Goal: Task Accomplishment & Management: Use online tool/utility

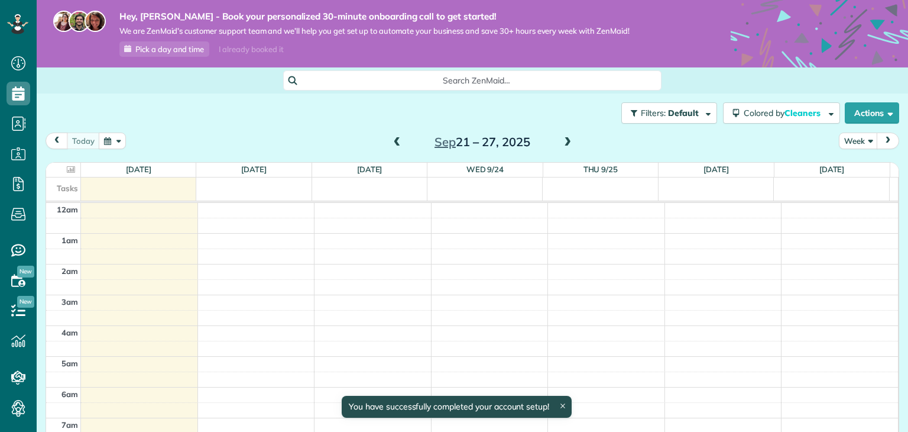
scroll to position [214, 0]
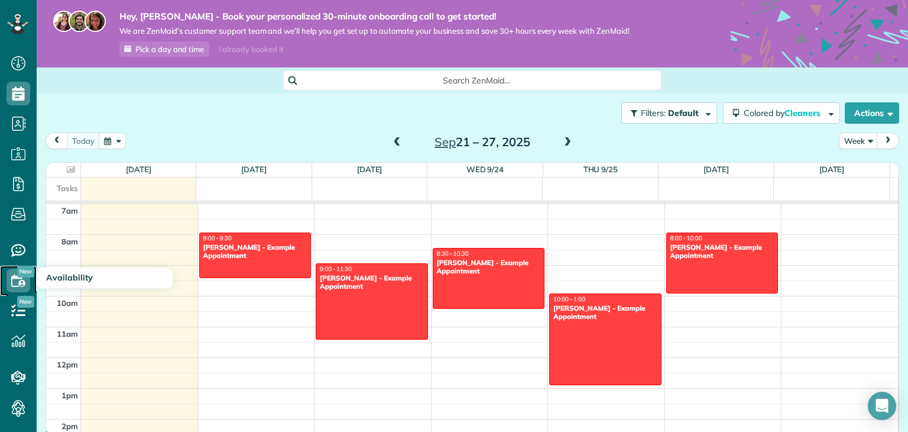
click at [15, 287] on icon at bounding box center [19, 280] width 24 height 24
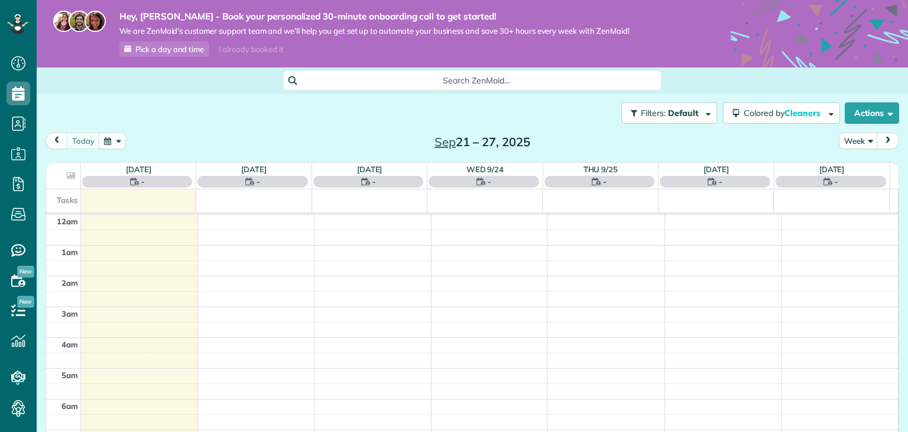
scroll to position [214, 0]
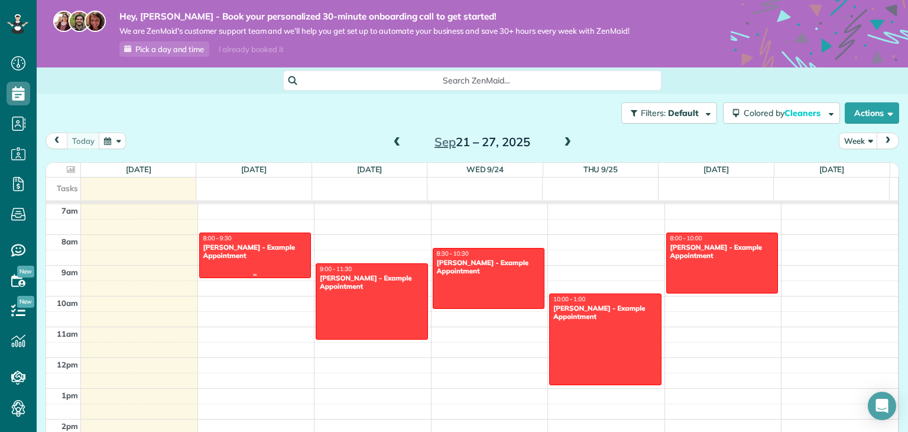
click at [253, 256] on div "[PERSON_NAME] - Example Appointment" at bounding box center [255, 251] width 105 height 17
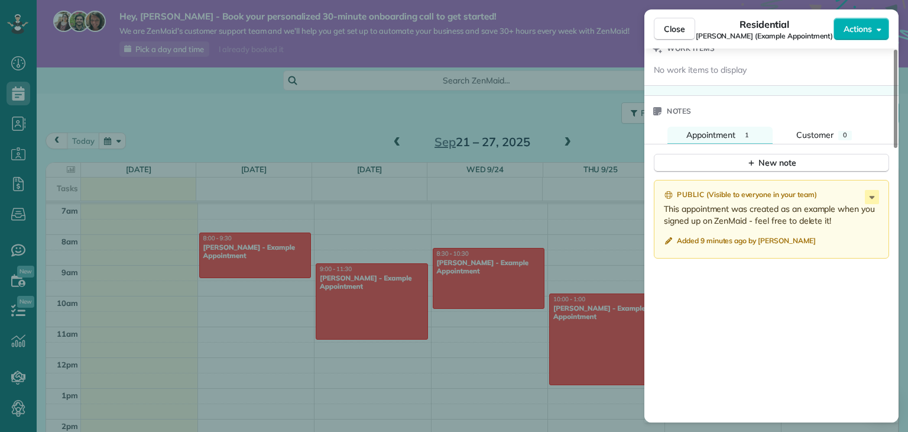
scroll to position [895, 0]
click at [677, 27] on span "Close" at bounding box center [674, 29] width 21 height 12
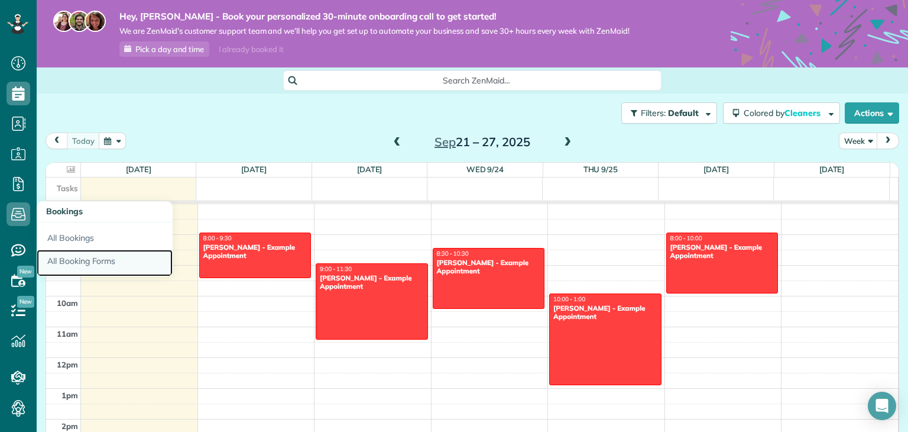
click at [76, 252] on link "All Booking Forms" at bounding box center [105, 263] width 136 height 27
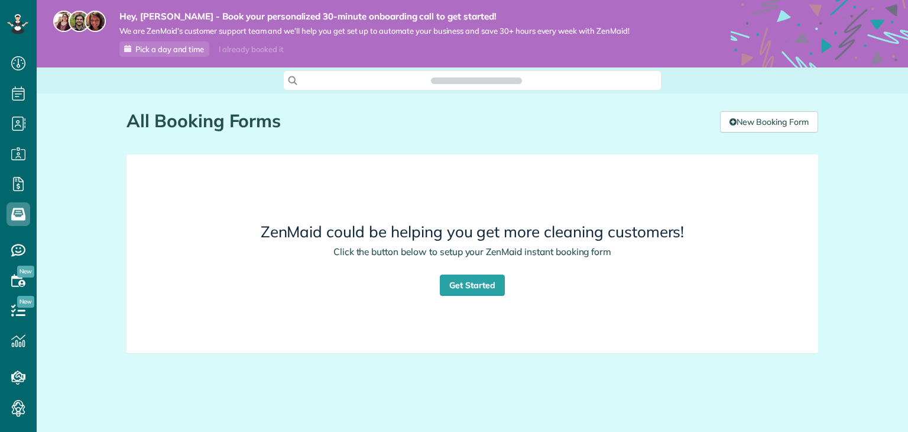
scroll to position [5, 5]
click at [458, 287] on link "Get Started" at bounding box center [472, 284] width 65 height 21
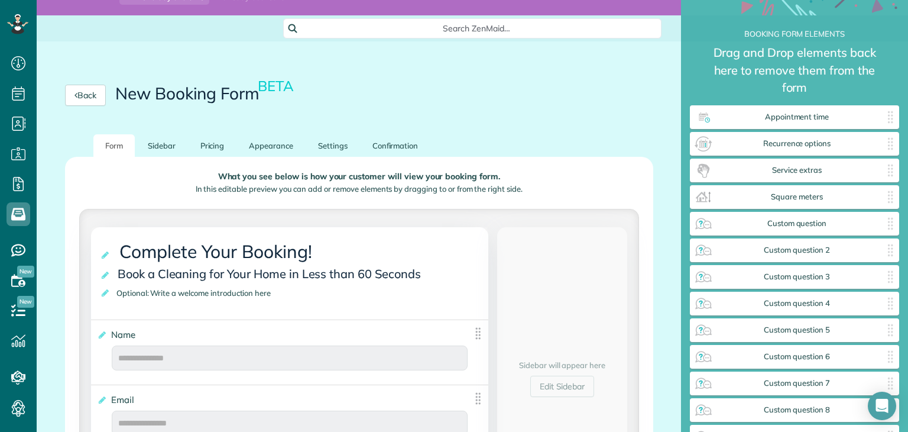
scroll to position [52, 0]
click at [166, 149] on link "Sidebar" at bounding box center [161, 145] width 51 height 23
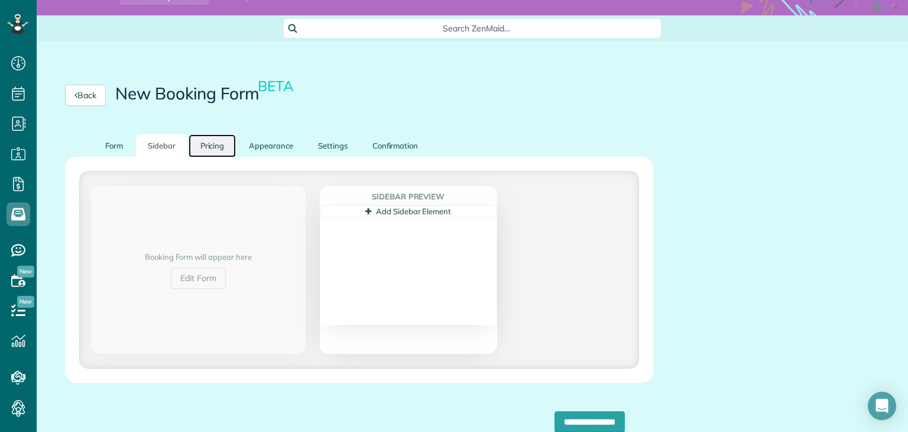
click at [221, 142] on link "Pricing" at bounding box center [213, 145] width 48 height 23
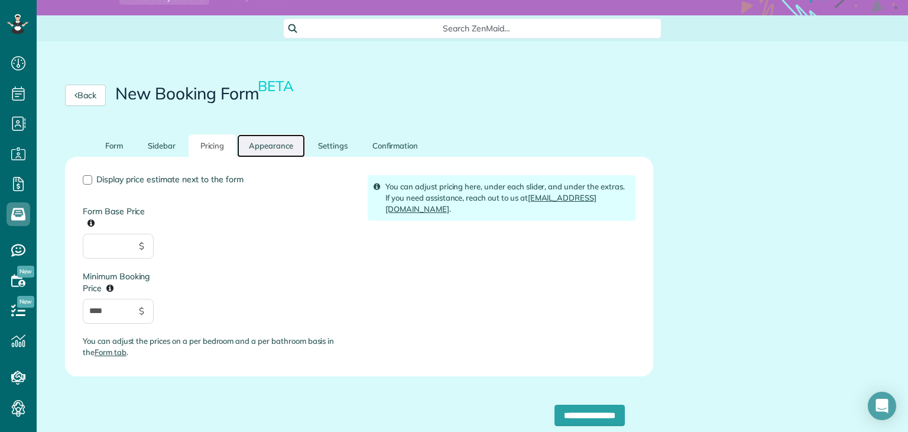
click at [252, 148] on link "Appearance" at bounding box center [271, 145] width 68 height 23
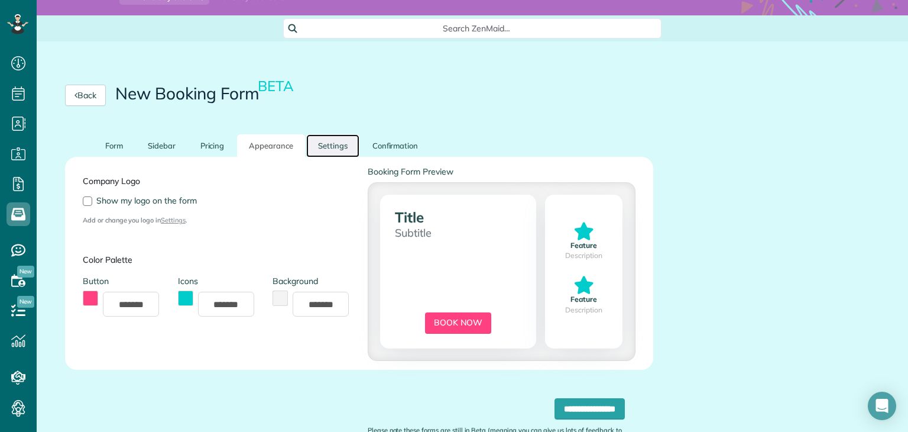
click at [320, 143] on link "Settings" at bounding box center [332, 145] width 53 height 23
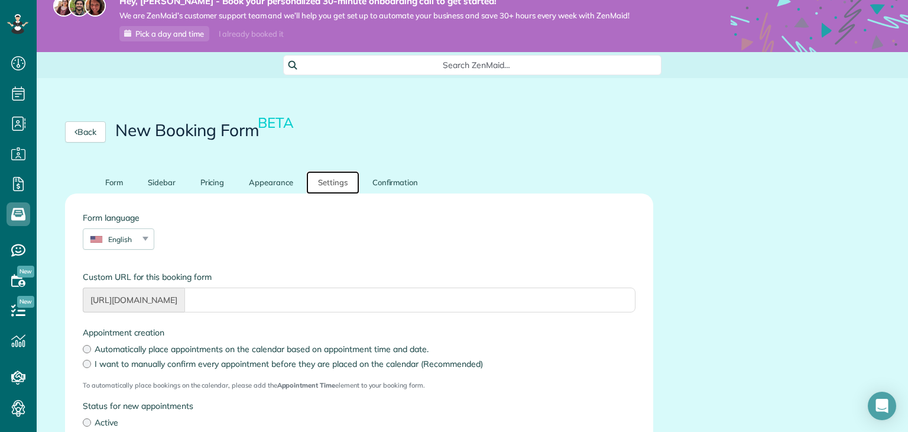
scroll to position [4, 0]
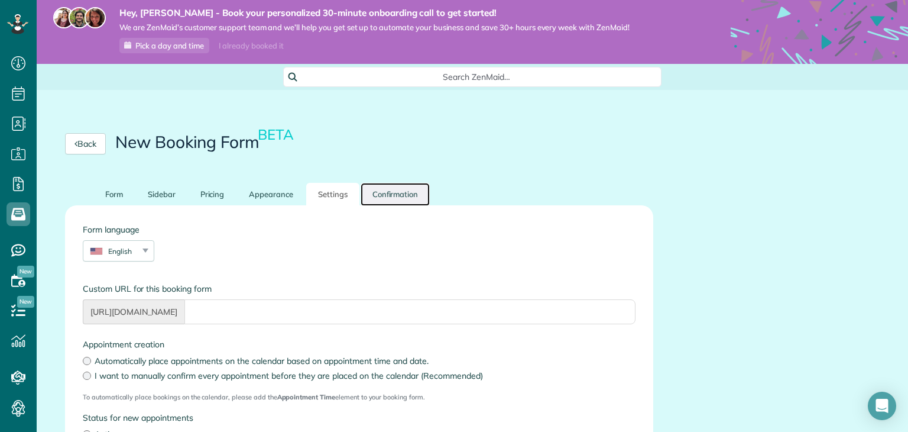
click at [394, 195] on link "Confirmation" at bounding box center [396, 194] width 70 height 23
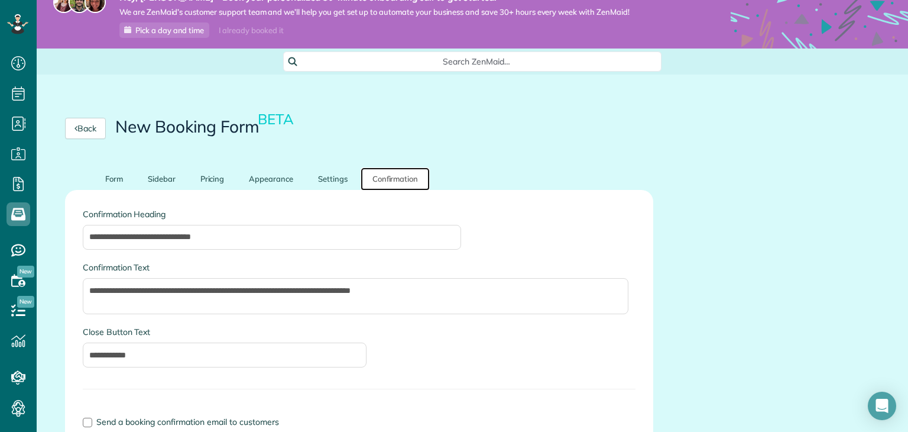
scroll to position [4, 0]
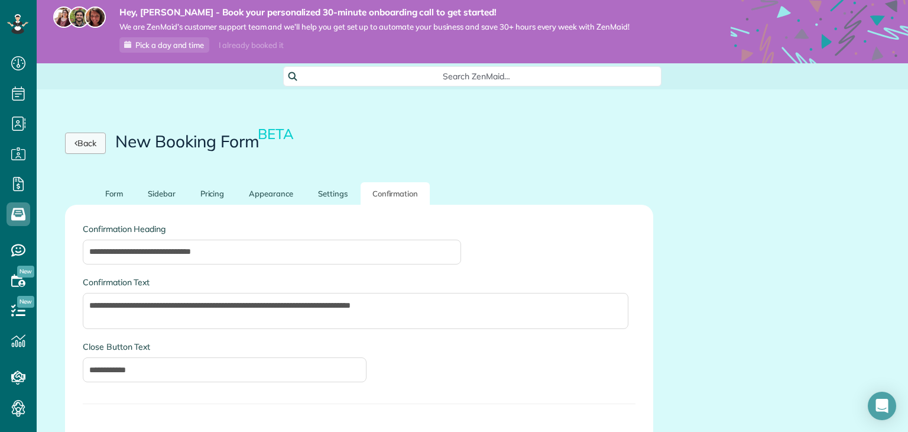
click at [95, 147] on link "Back" at bounding box center [85, 142] width 41 height 21
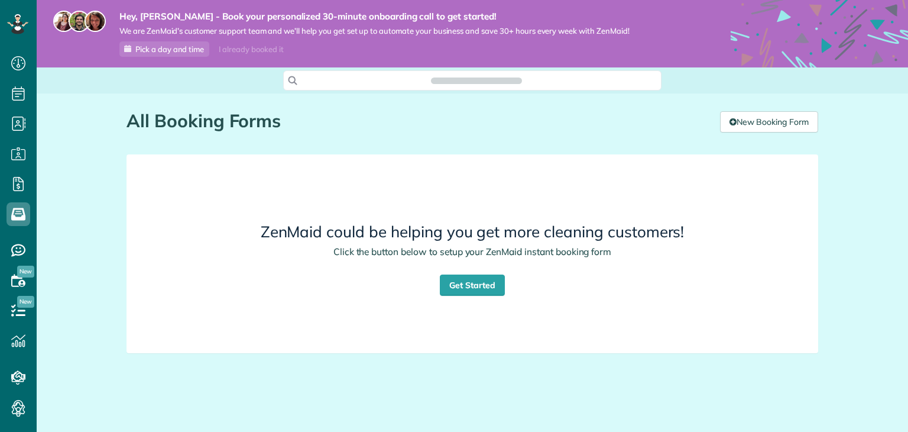
scroll to position [5, 5]
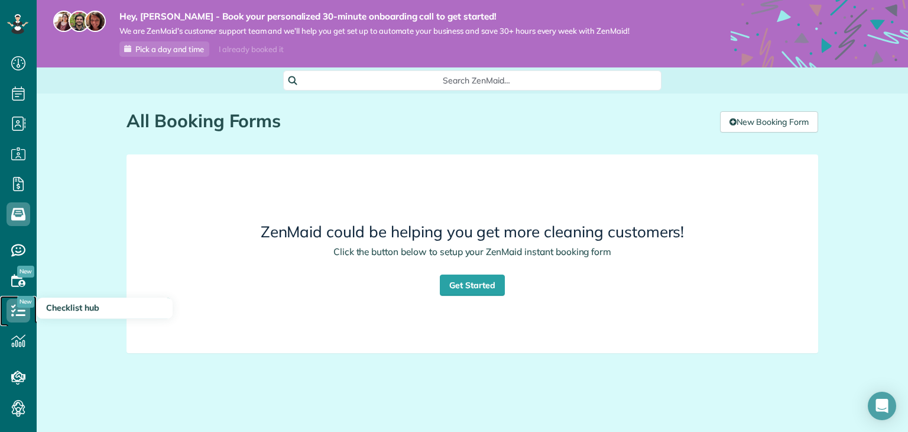
click at [12, 312] on icon at bounding box center [19, 311] width 24 height 24
